Goal: Find specific page/section: Find specific page/section

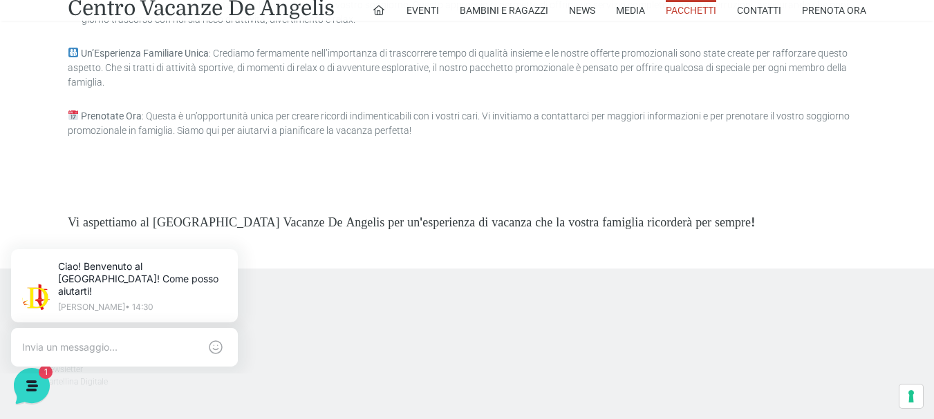
scroll to position [4065, 0]
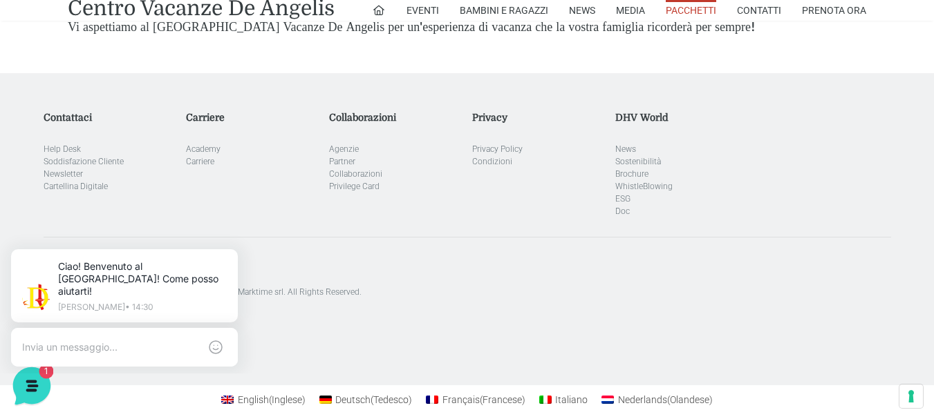
click at [34, 384] on icon at bounding box center [31, 384] width 12 height 11
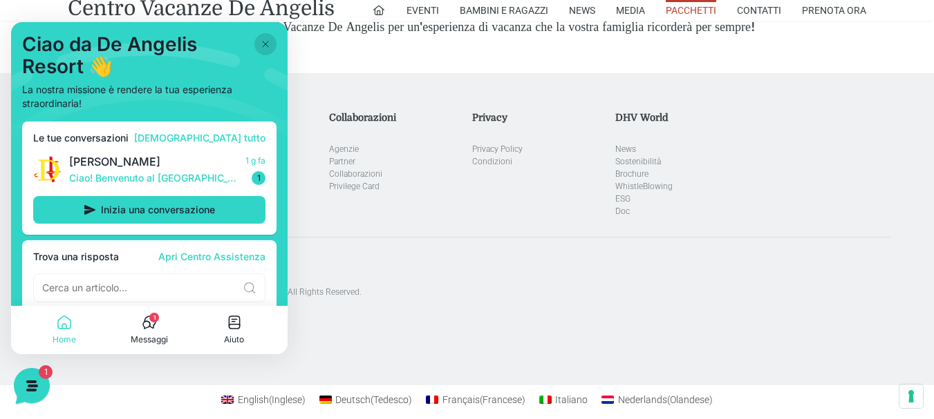
click at [155, 318] on span "1" at bounding box center [154, 318] width 10 height 10
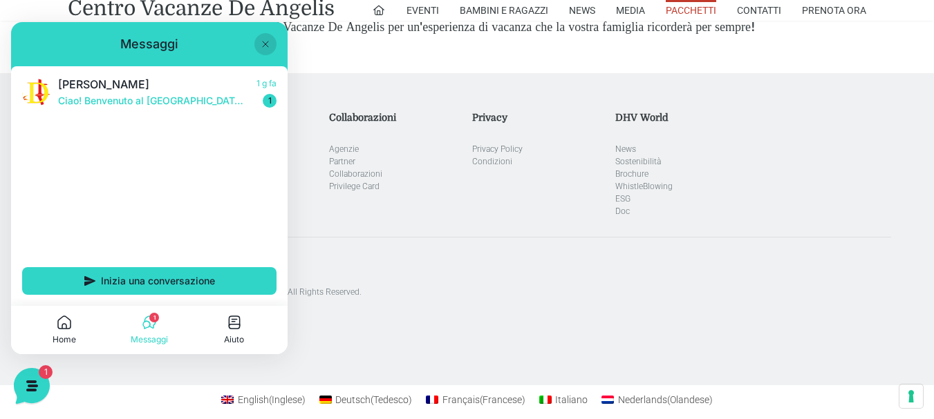
click at [267, 44] on icon at bounding box center [265, 44] width 11 height 11
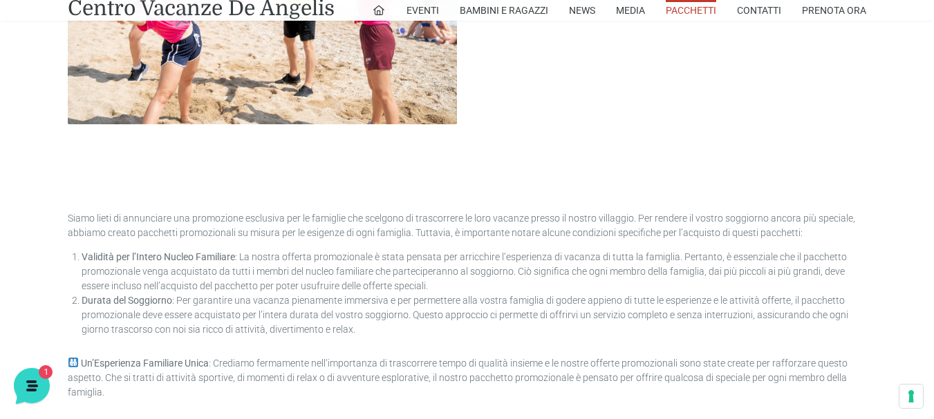
scroll to position [3512, 0]
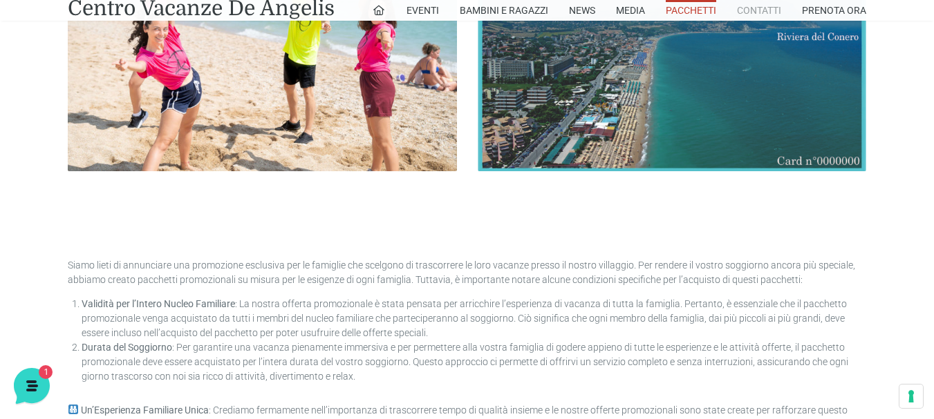
click at [760, 12] on link "Contatti" at bounding box center [759, 10] width 44 height 21
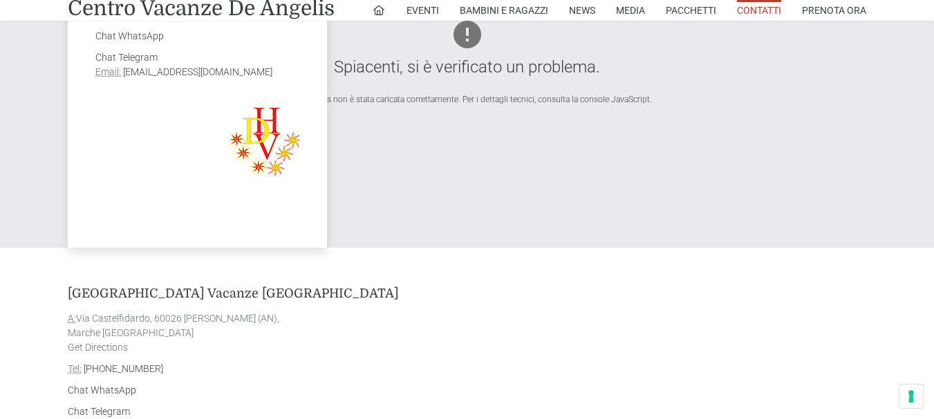
scroll to position [760, 0]
